Goal: Browse casually

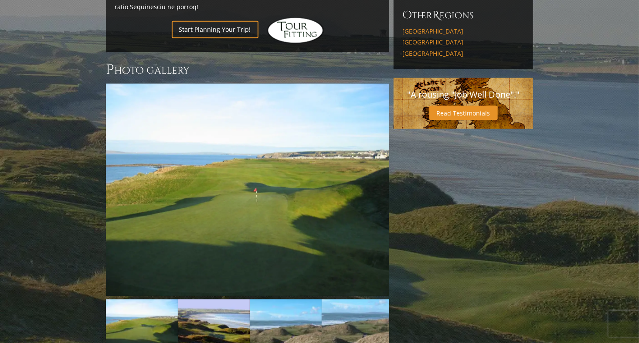
scroll to position [581, 0]
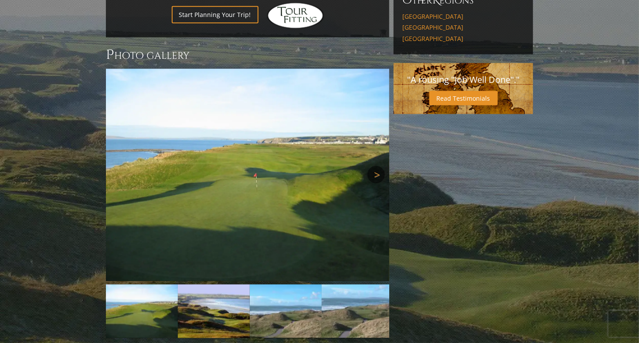
click at [379, 166] on link "Next" at bounding box center [375, 174] width 17 height 17
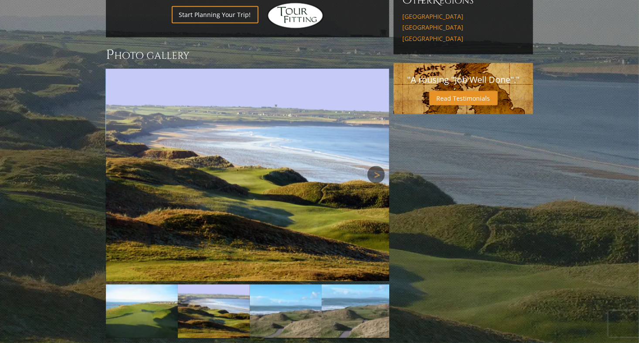
click at [375, 166] on link "Next" at bounding box center [375, 174] width 17 height 17
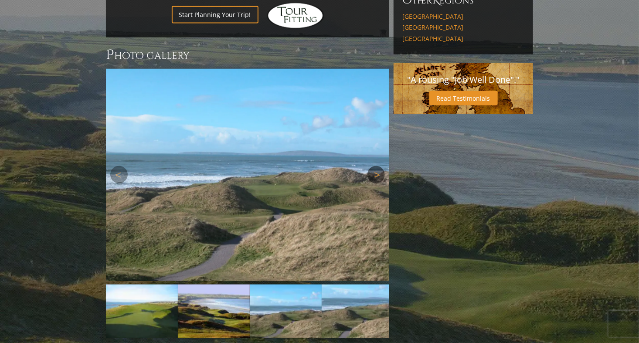
click at [375, 166] on link "Next" at bounding box center [375, 174] width 17 height 17
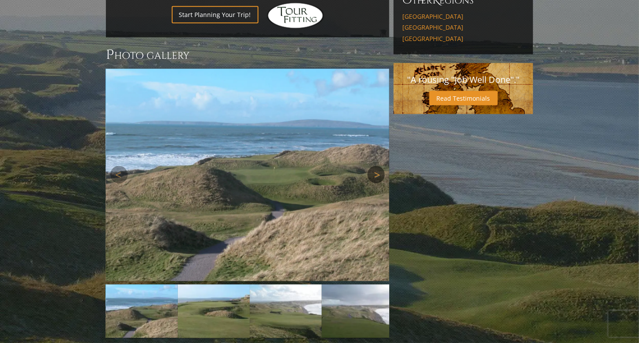
click at [375, 166] on link "Next" at bounding box center [375, 174] width 17 height 17
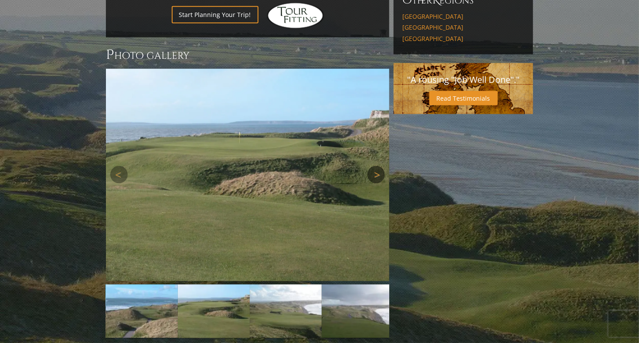
click at [375, 166] on link "Next" at bounding box center [375, 174] width 17 height 17
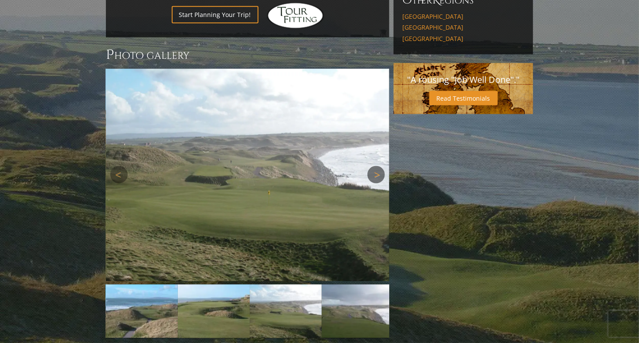
click at [375, 166] on link "Next" at bounding box center [375, 174] width 17 height 17
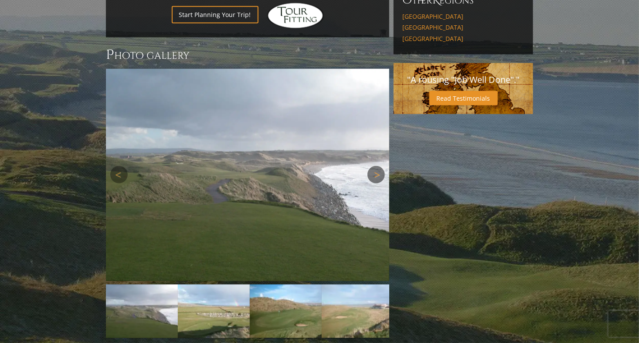
click at [375, 166] on link "Next" at bounding box center [375, 174] width 17 height 17
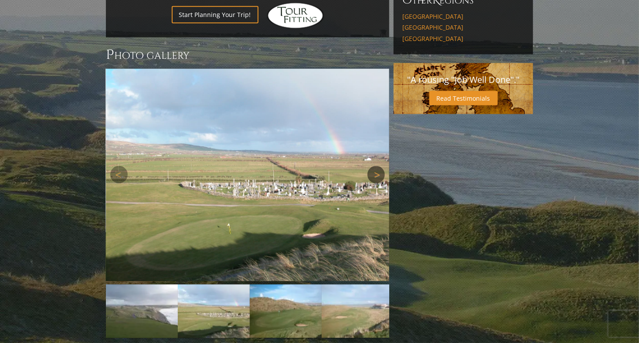
click at [375, 166] on link "Next" at bounding box center [375, 174] width 17 height 17
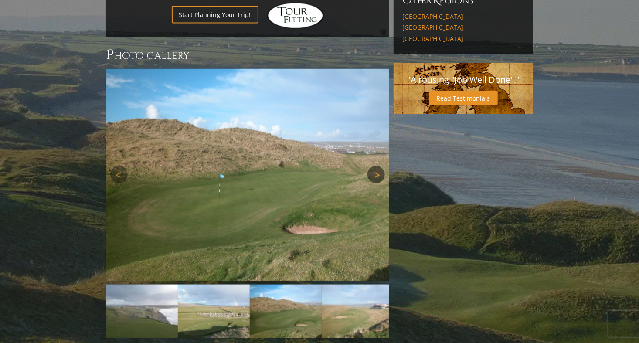
click at [375, 166] on link "Next" at bounding box center [375, 174] width 17 height 17
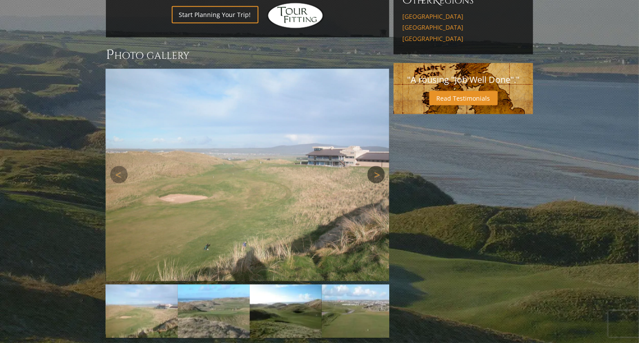
click at [375, 166] on link "Next" at bounding box center [375, 174] width 17 height 17
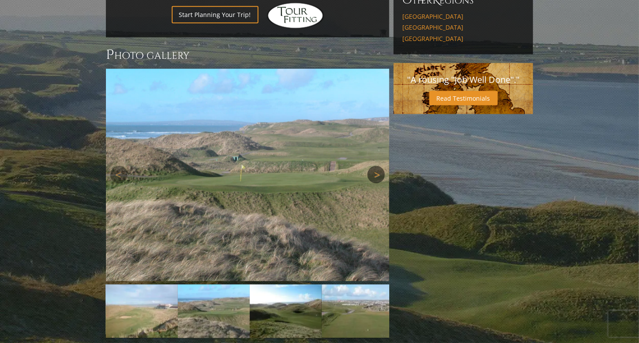
click at [375, 166] on link "Next" at bounding box center [375, 174] width 17 height 17
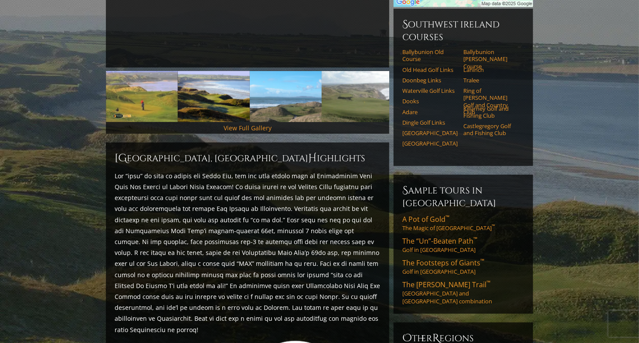
scroll to position [0, 0]
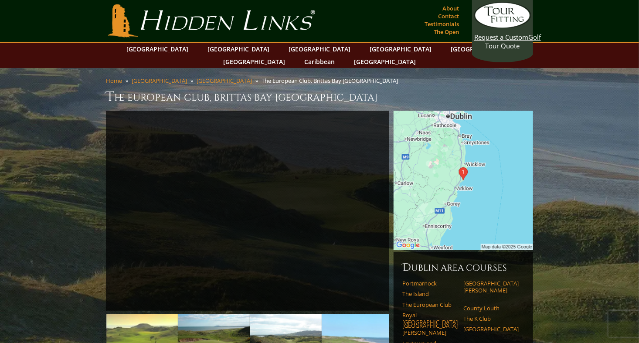
click at [469, 177] on img at bounding box center [462, 180] width 139 height 139
click at [460, 159] on img at bounding box center [462, 180] width 139 height 139
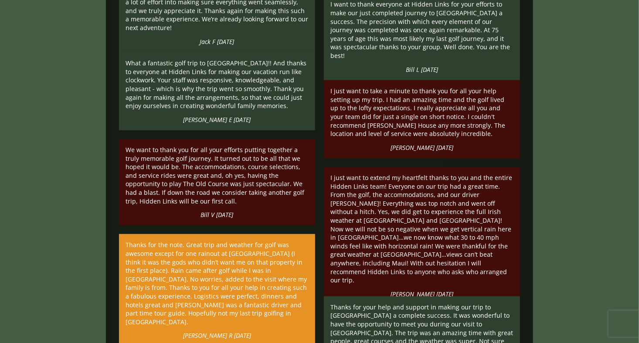
scroll to position [1743, 0]
